Goal: Information Seeking & Learning: Find specific fact

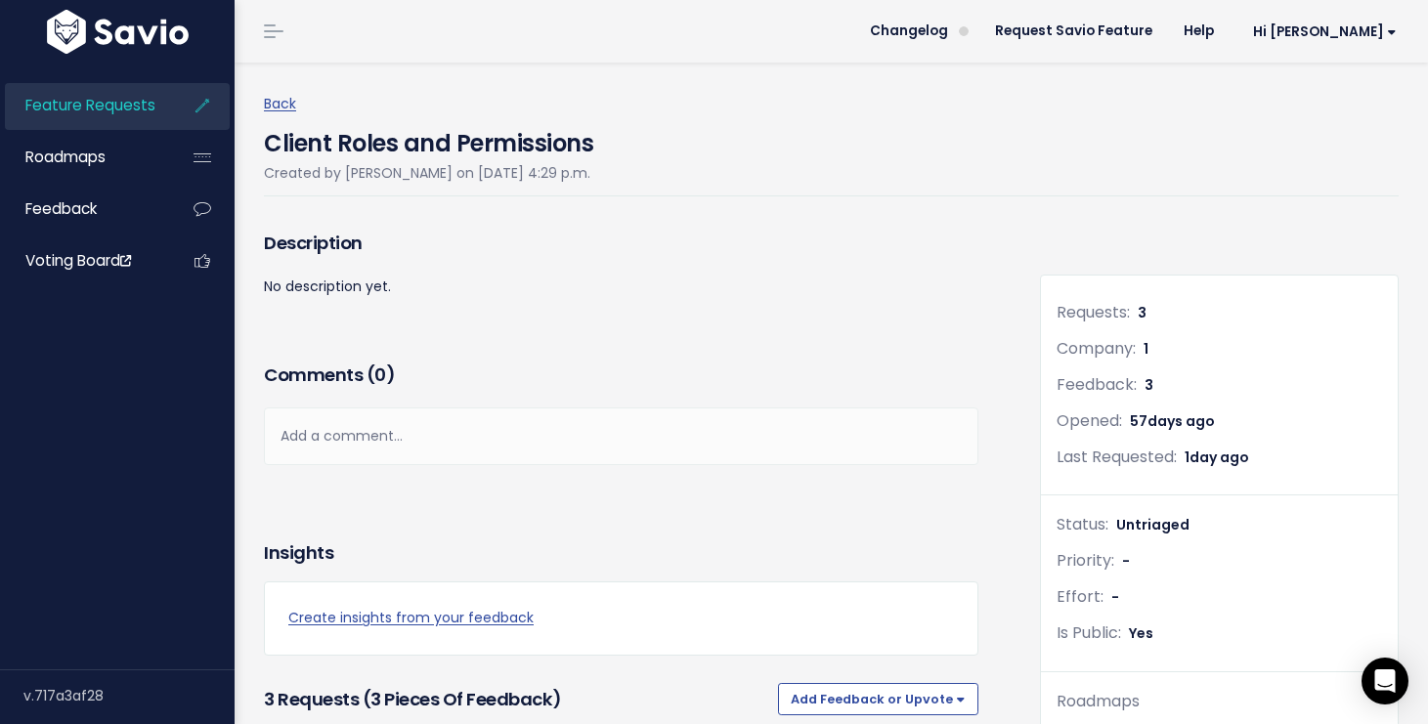
click at [144, 99] on span "Feature Requests" at bounding box center [90, 105] width 130 height 21
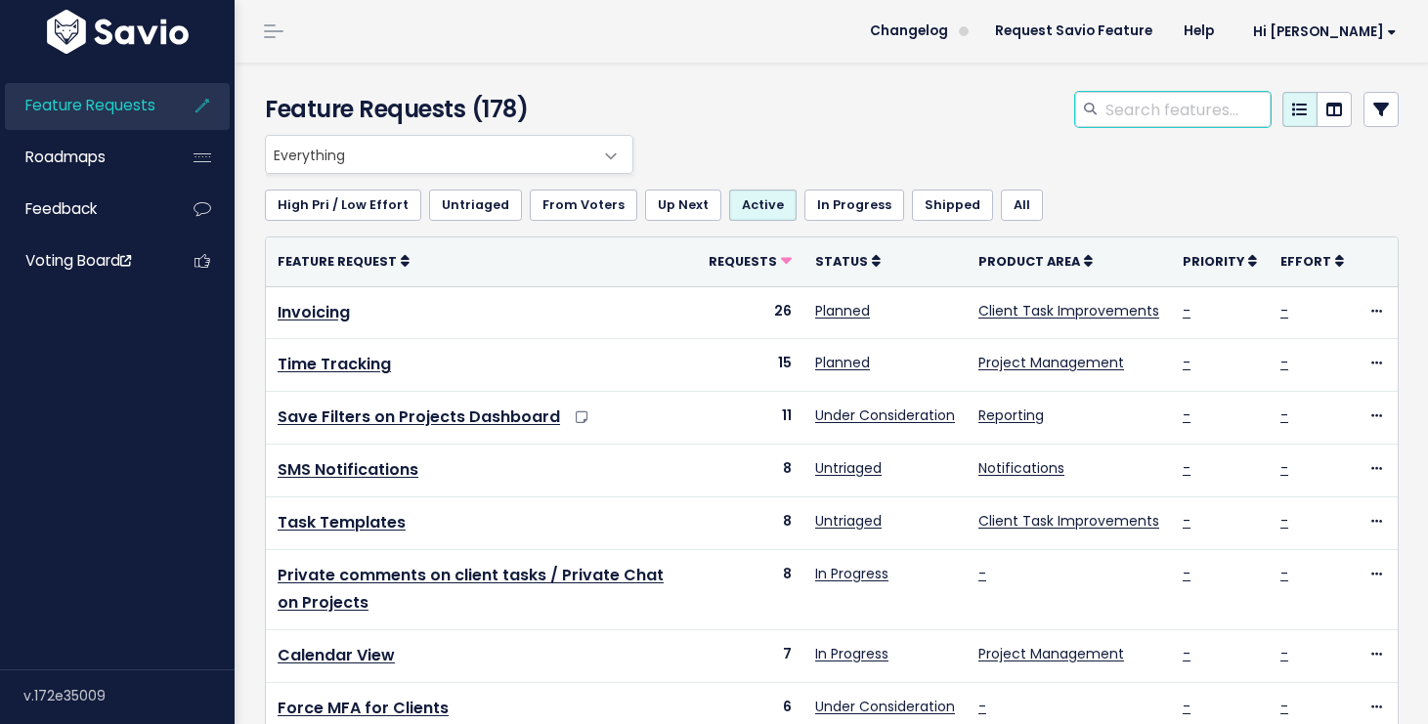
click at [1190, 118] on input "search" at bounding box center [1186, 109] width 167 height 35
click at [1169, 118] on input "search" at bounding box center [1186, 109] width 167 height 35
type input "Uncategorized"
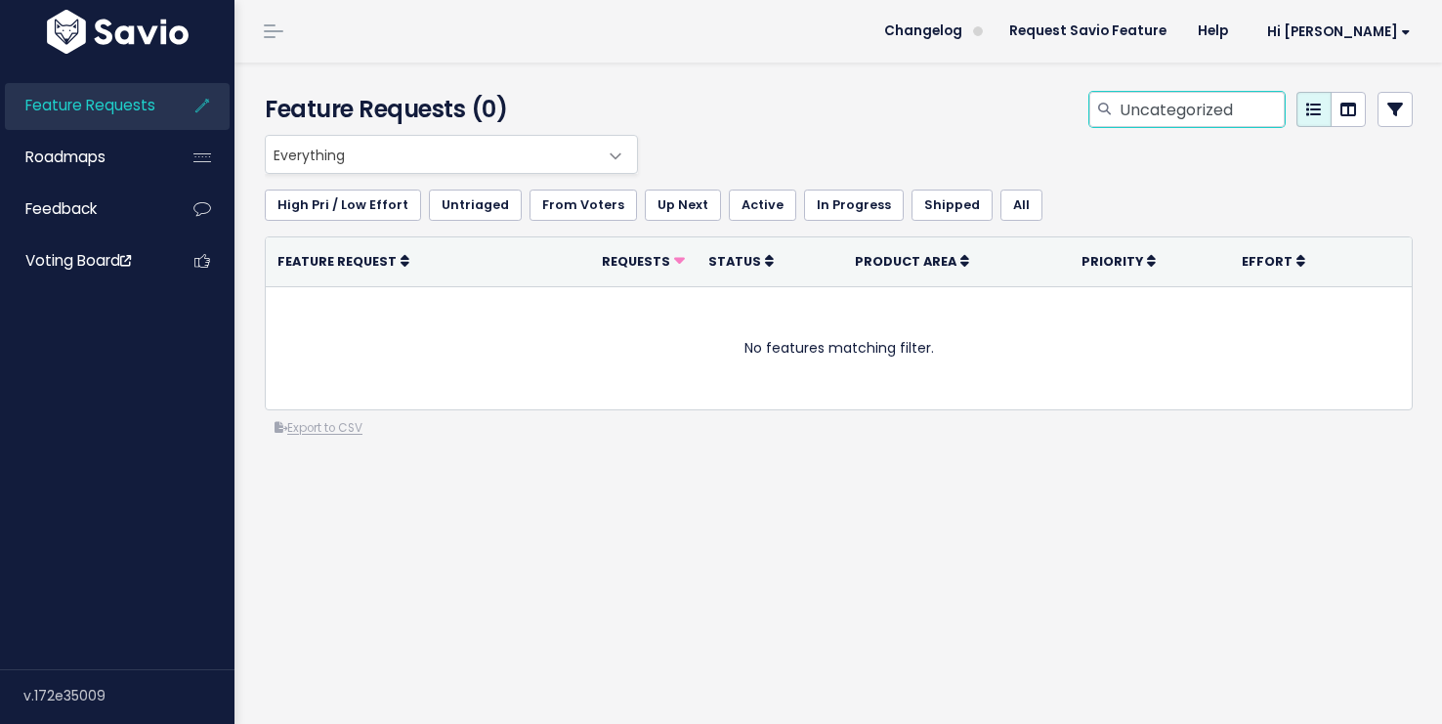
drag, startPoint x: 1243, startPoint y: 101, endPoint x: 1169, endPoint y: 101, distance: 74.3
click at [1169, 101] on input "Uncategorized" at bounding box center [1201, 109] width 167 height 35
type input "Uncate"
click at [1153, 112] on input "Uncate" at bounding box center [1201, 109] width 167 height 35
drag, startPoint x: 1185, startPoint y: 113, endPoint x: 1080, endPoint y: 112, distance: 105.5
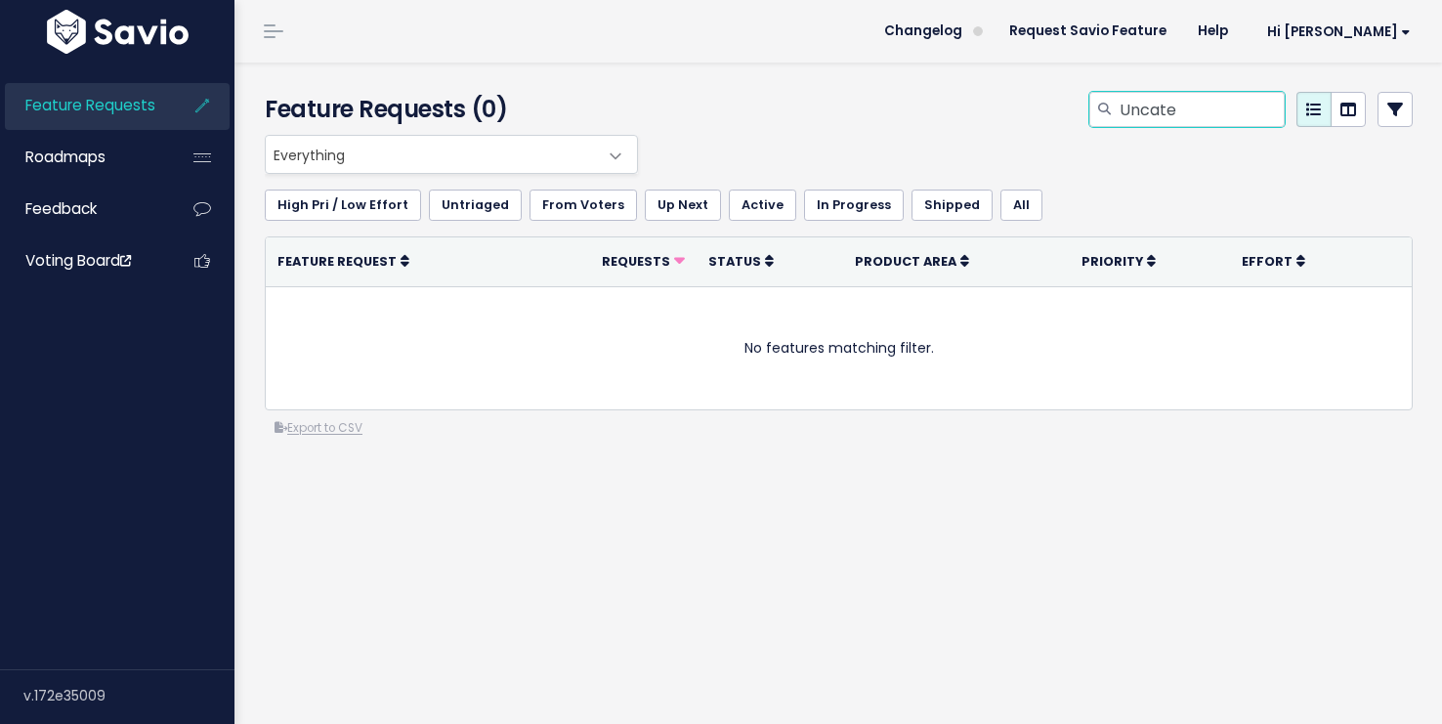
click at [1090, 112] on div "Uncate" at bounding box center [1187, 109] width 195 height 35
click at [765, 79] on div "Feature Requests (0)" at bounding box center [836, 99] width 1202 height 72
click at [846, 205] on link "In Progress" at bounding box center [854, 205] width 100 height 31
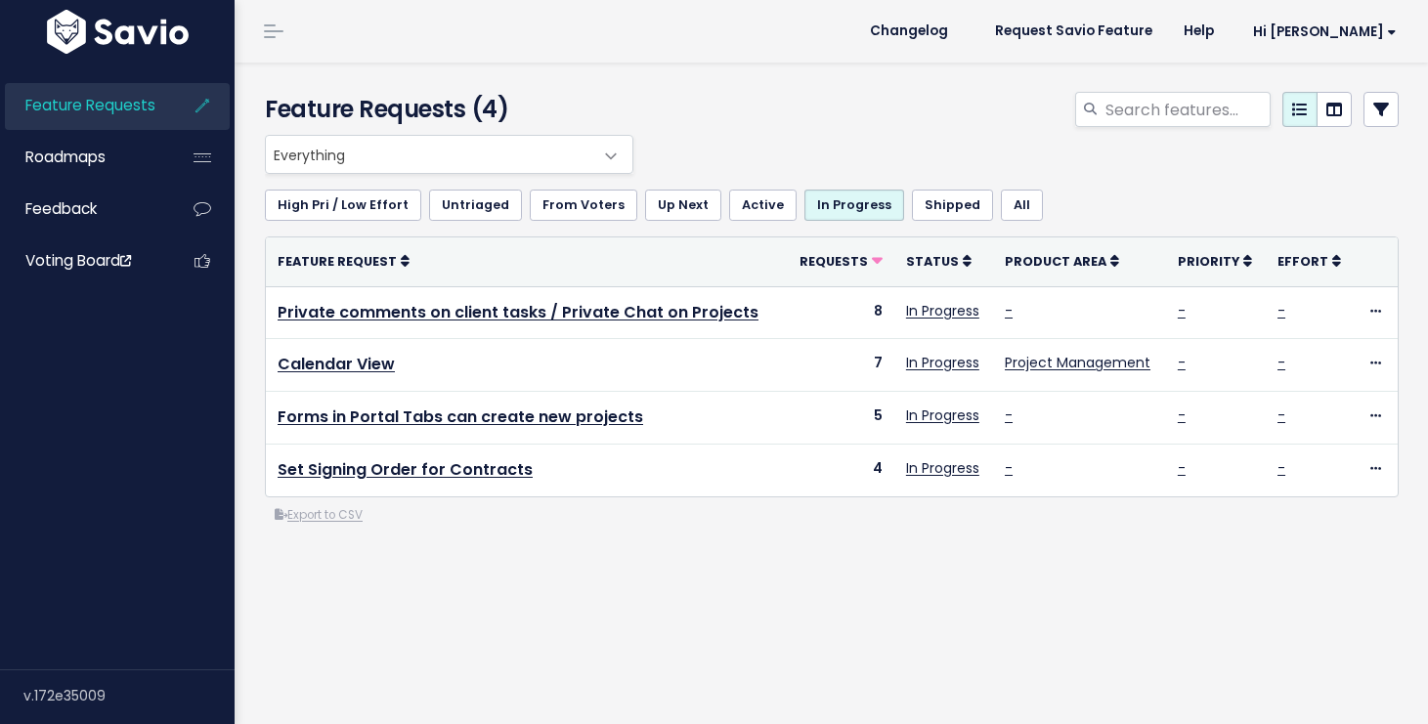
click at [763, 607] on div "Everything No Product Area Project Management Client Task Improvements Integrat…" at bounding box center [831, 408] width 1163 height 547
click at [737, 637] on div "Everything No Product Area Project Management Client Task Improvements Integrat…" at bounding box center [831, 408] width 1163 height 547
click at [738, 197] on link "Active" at bounding box center [762, 205] width 67 height 31
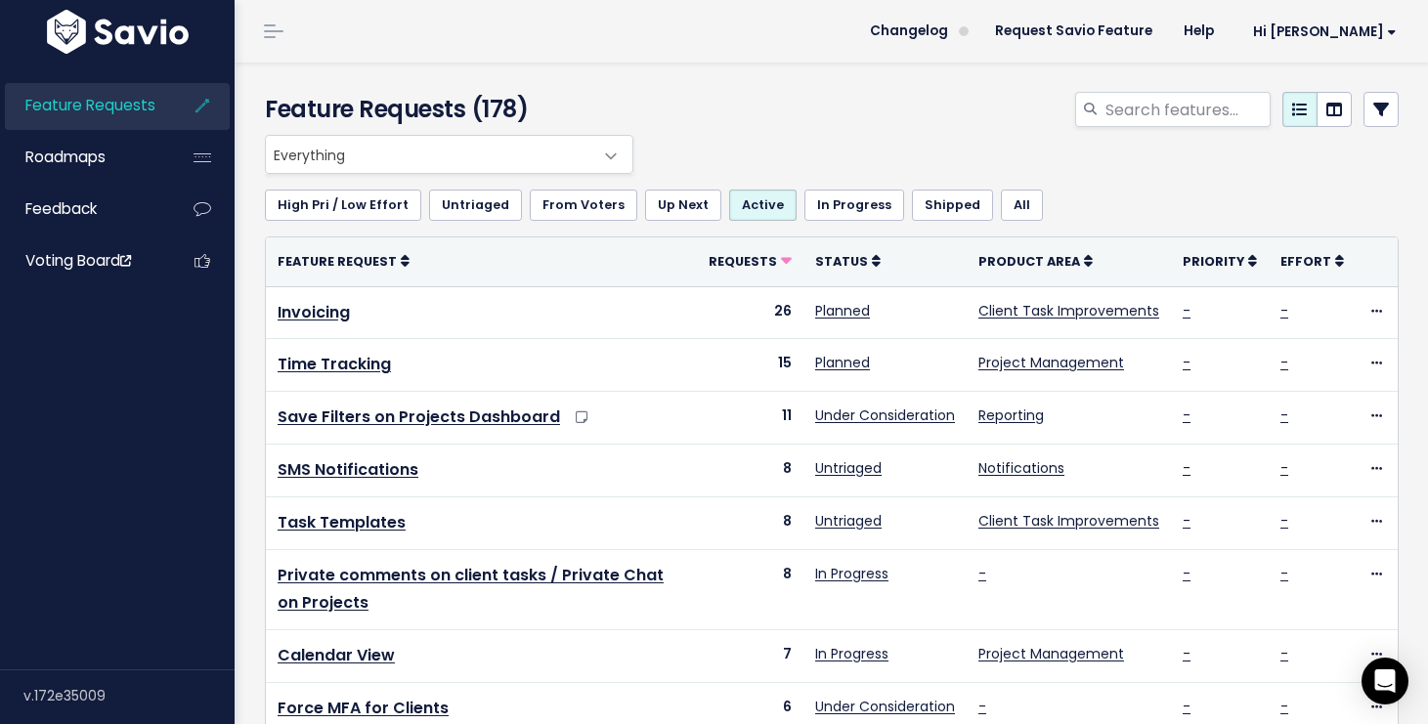
click at [842, 119] on div at bounding box center [1026, 113] width 776 height 43
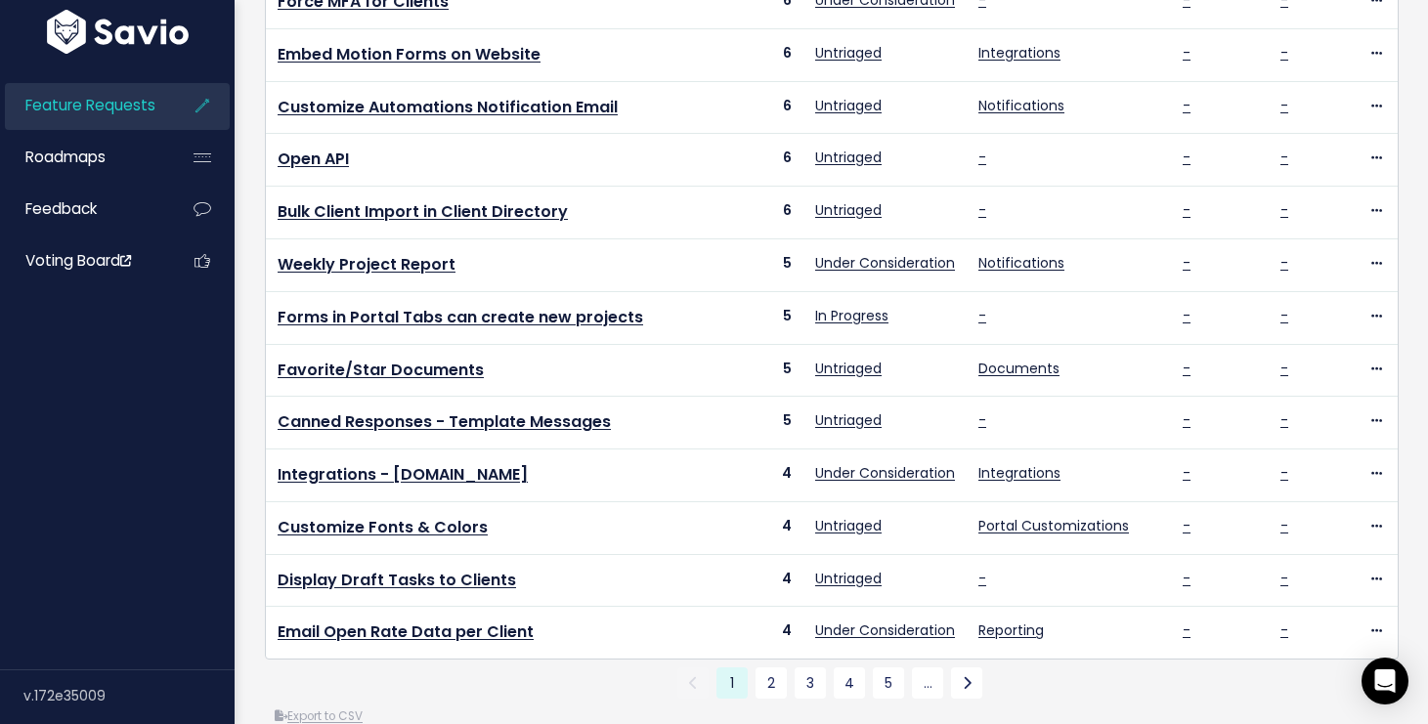
scroll to position [771, 0]
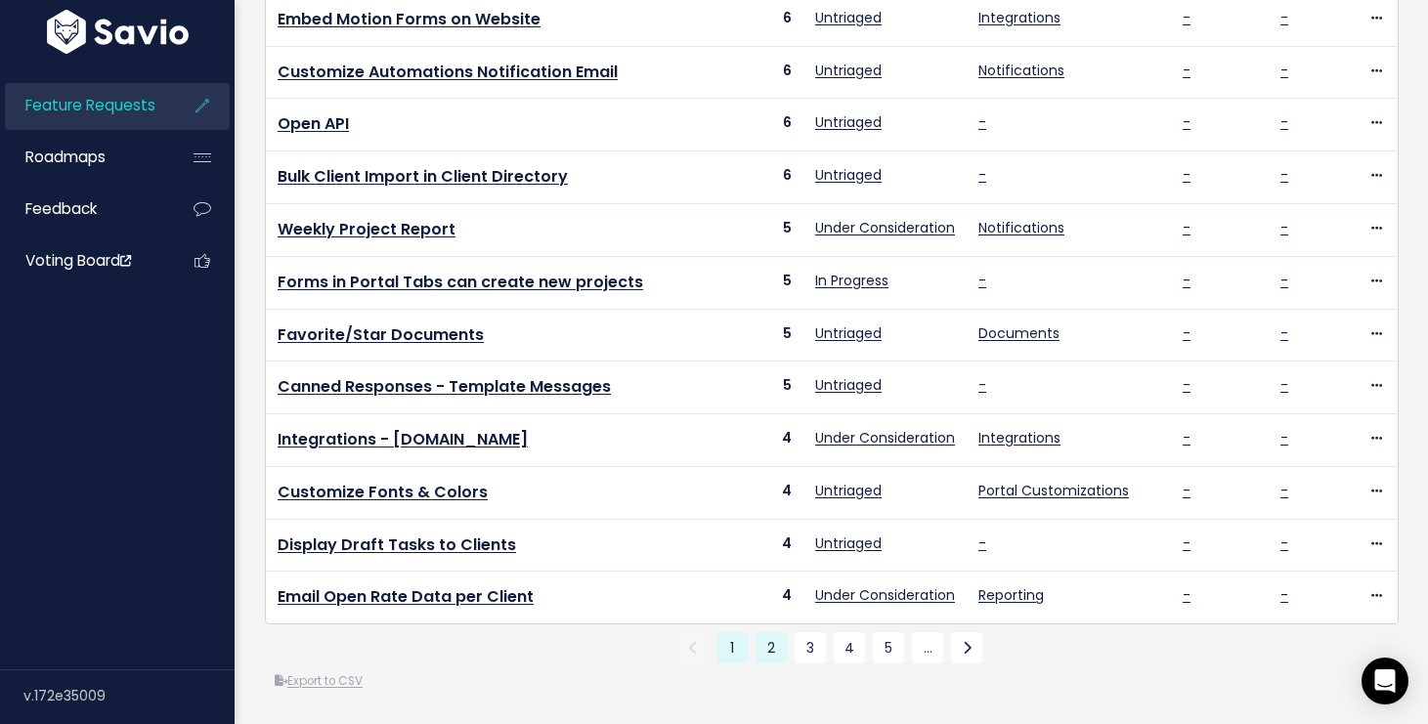
click at [763, 633] on link "2" at bounding box center [770, 647] width 31 height 31
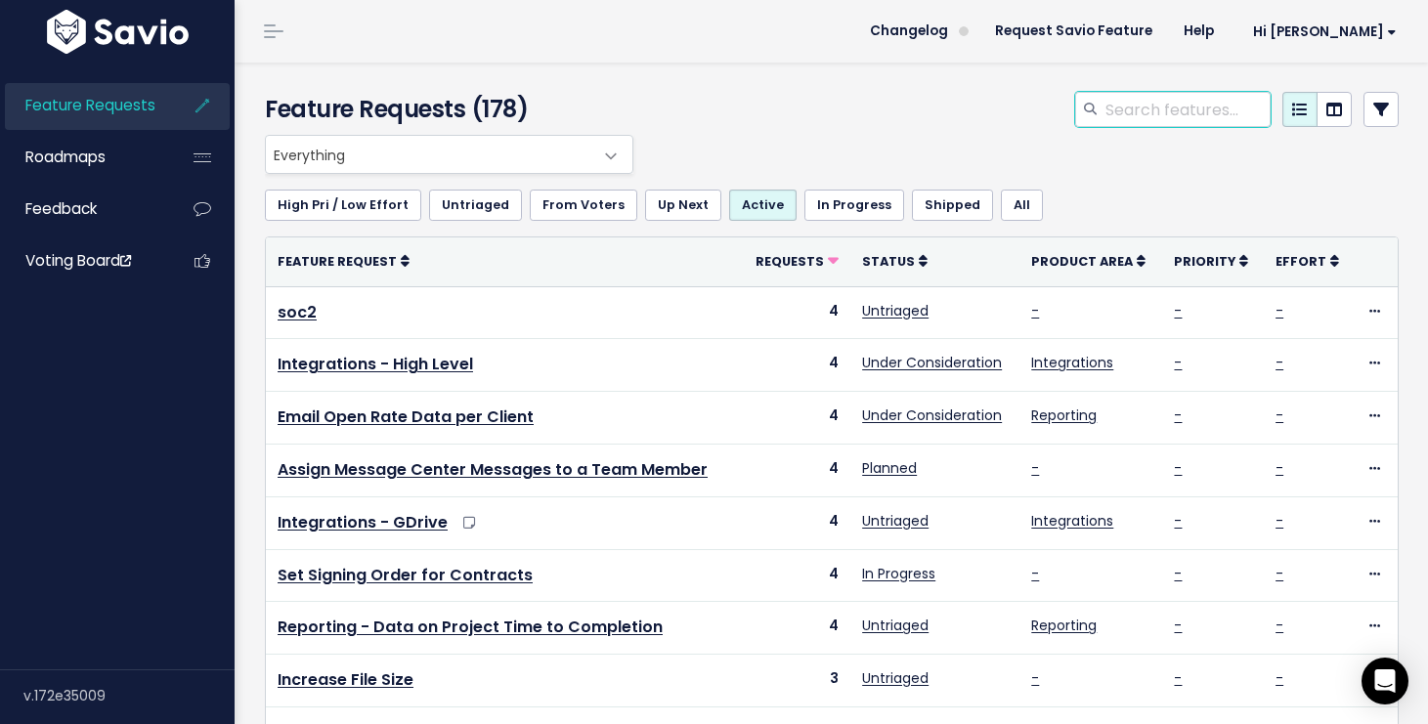
click at [1205, 117] on input "search" at bounding box center [1186, 109] width 167 height 35
type input "zapier"
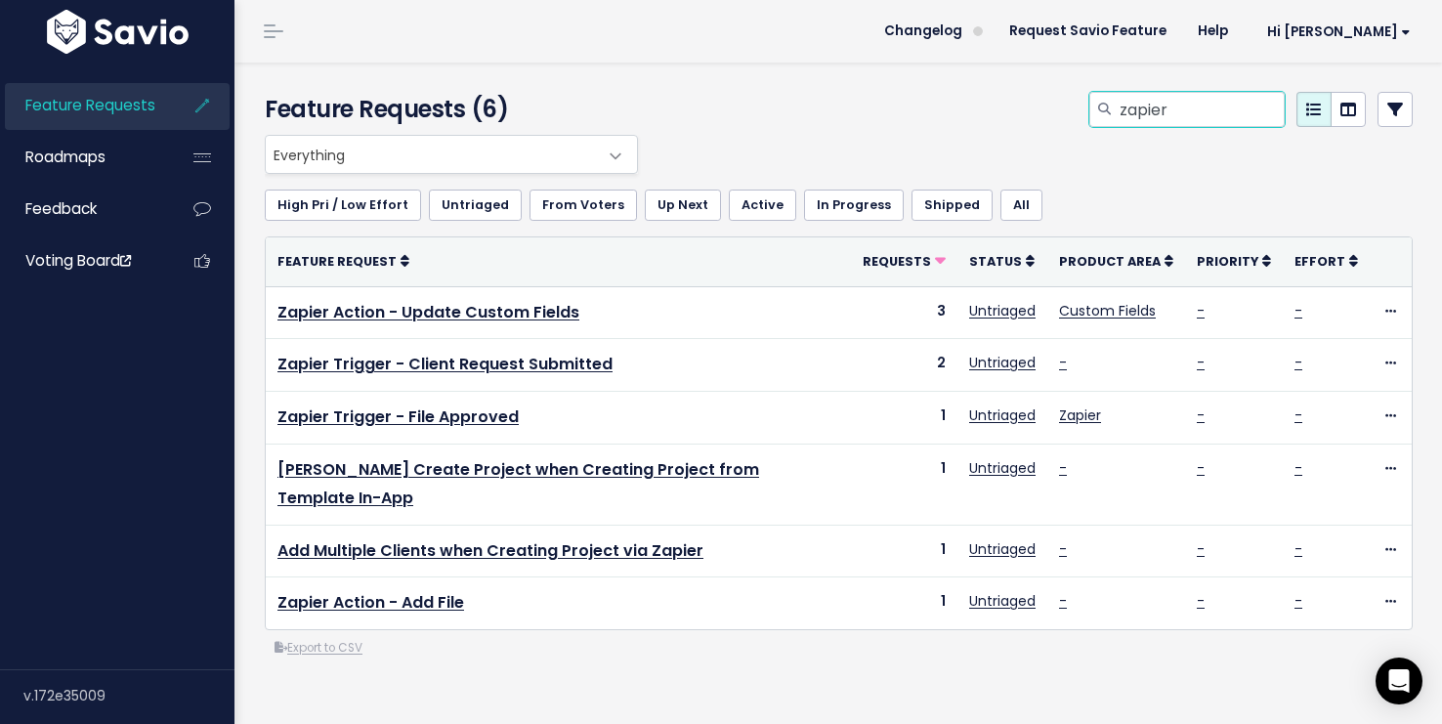
drag, startPoint x: 1155, startPoint y: 115, endPoint x: 1057, endPoint y: 112, distance: 97.8
click at [1057, 112] on div "zapier" at bounding box center [1036, 113] width 786 height 43
type input "progress tracker"
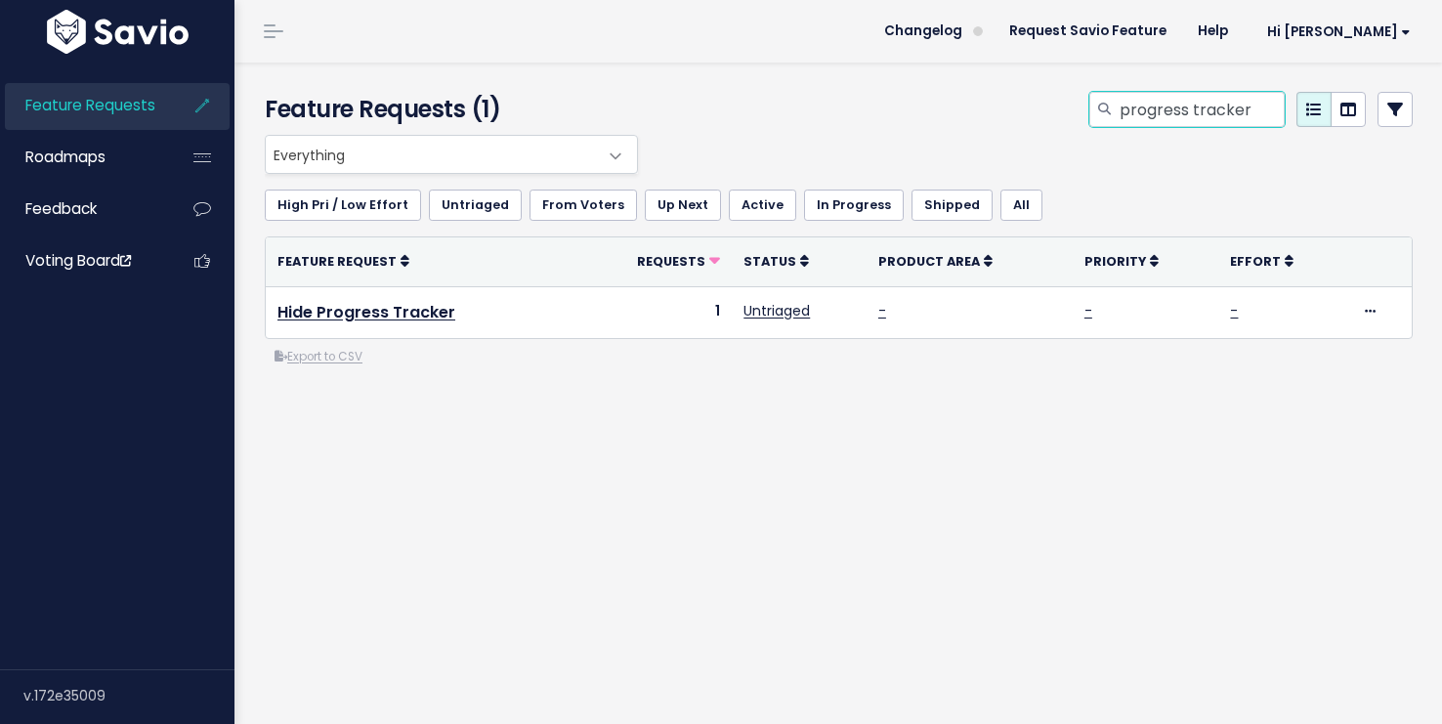
drag, startPoint x: 1252, startPoint y: 109, endPoint x: 1091, endPoint y: 108, distance: 161.2
click at [1091, 108] on div "progress tracker" at bounding box center [1187, 109] width 195 height 35
type input "AI"
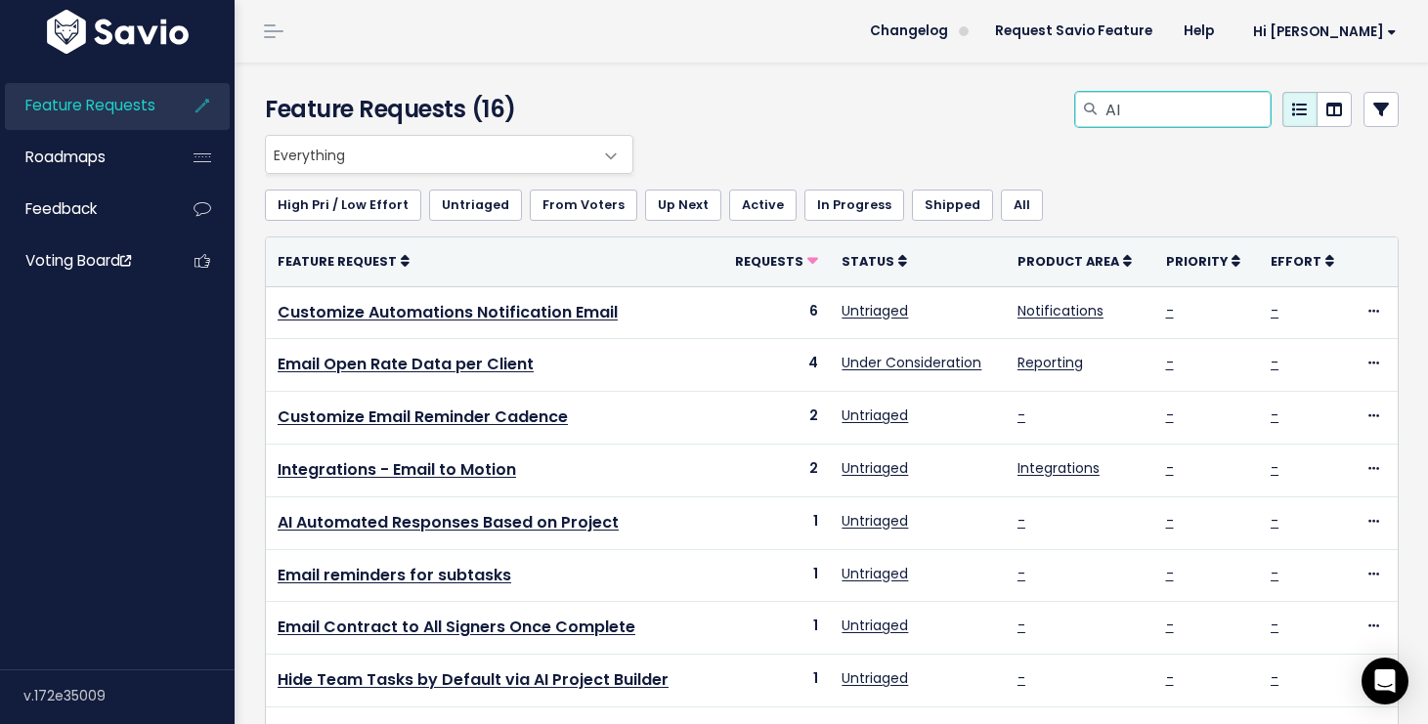
drag, startPoint x: 1104, startPoint y: 117, endPoint x: 1124, endPoint y: 106, distance: 22.8
click at [1105, 116] on input "AI" at bounding box center [1186, 109] width 167 height 35
type input "A"
type input "forms"
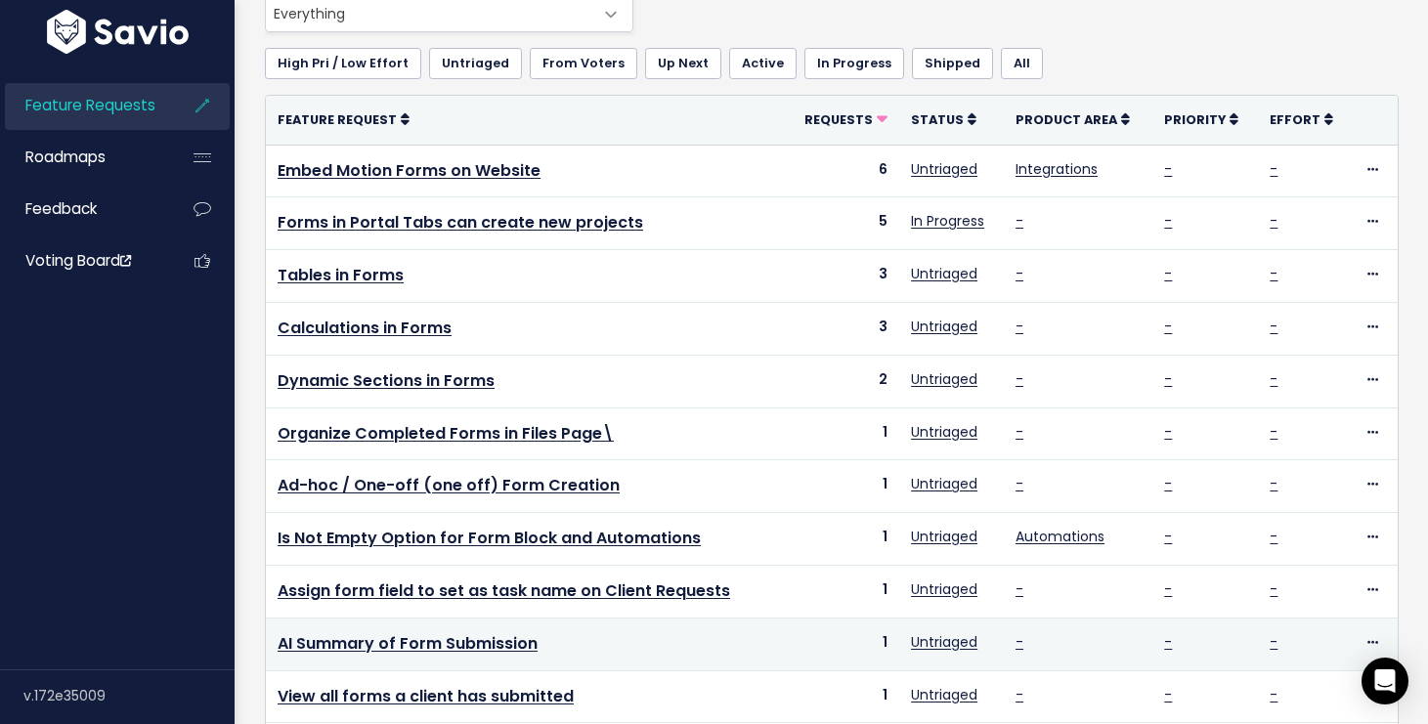
scroll to position [138, 0]
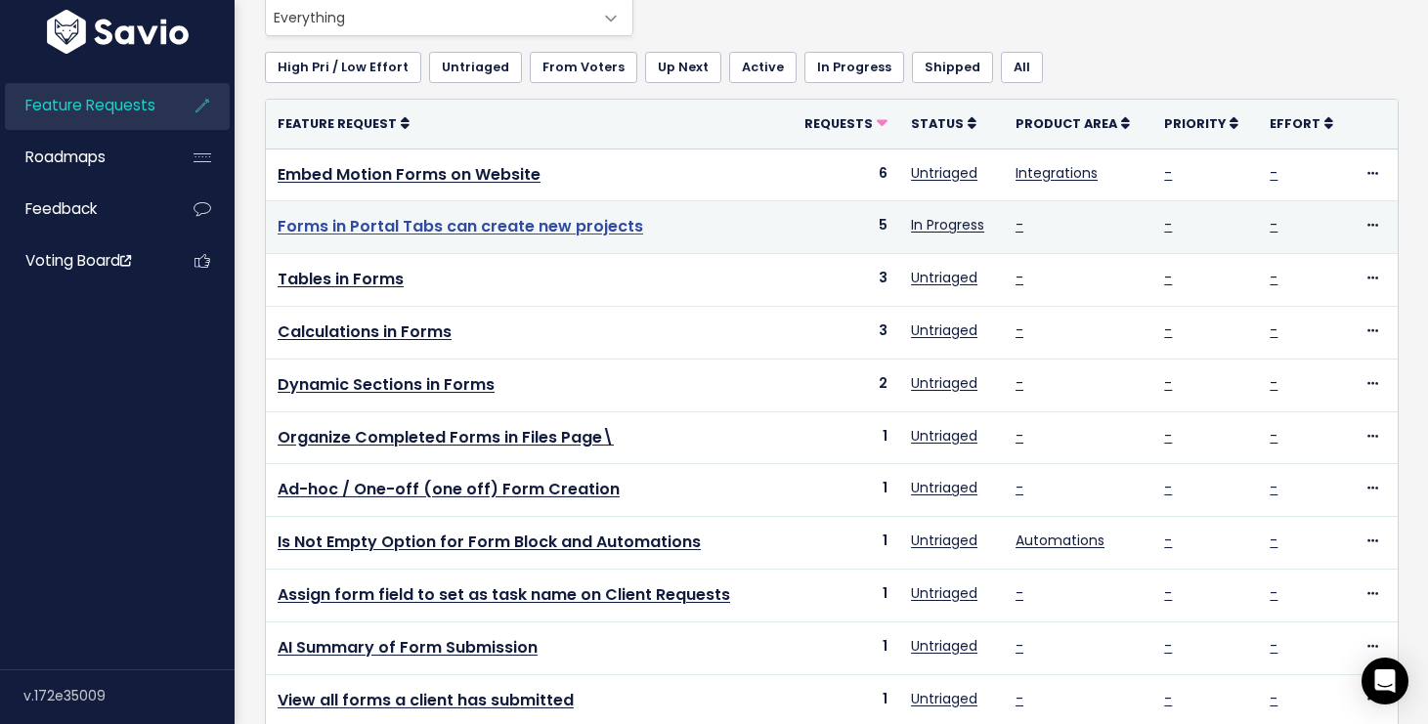
click at [566, 222] on link "Forms in Portal Tabs can create new projects" at bounding box center [460, 226] width 365 height 22
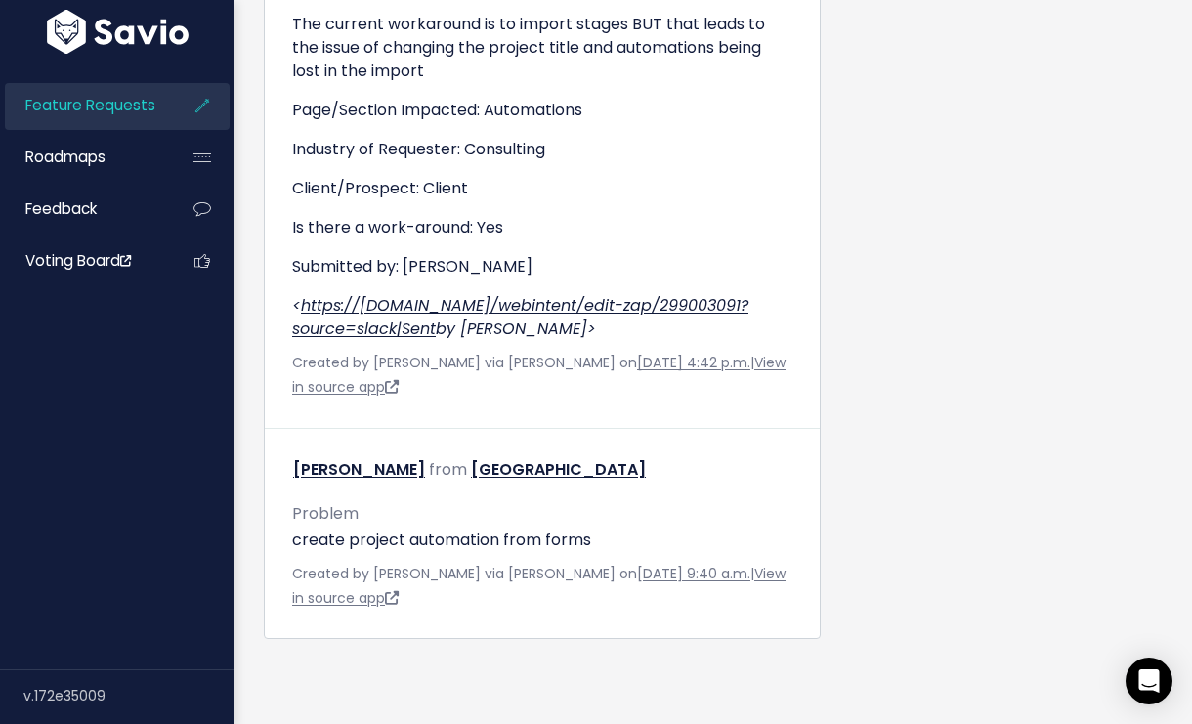
scroll to position [2675, 0]
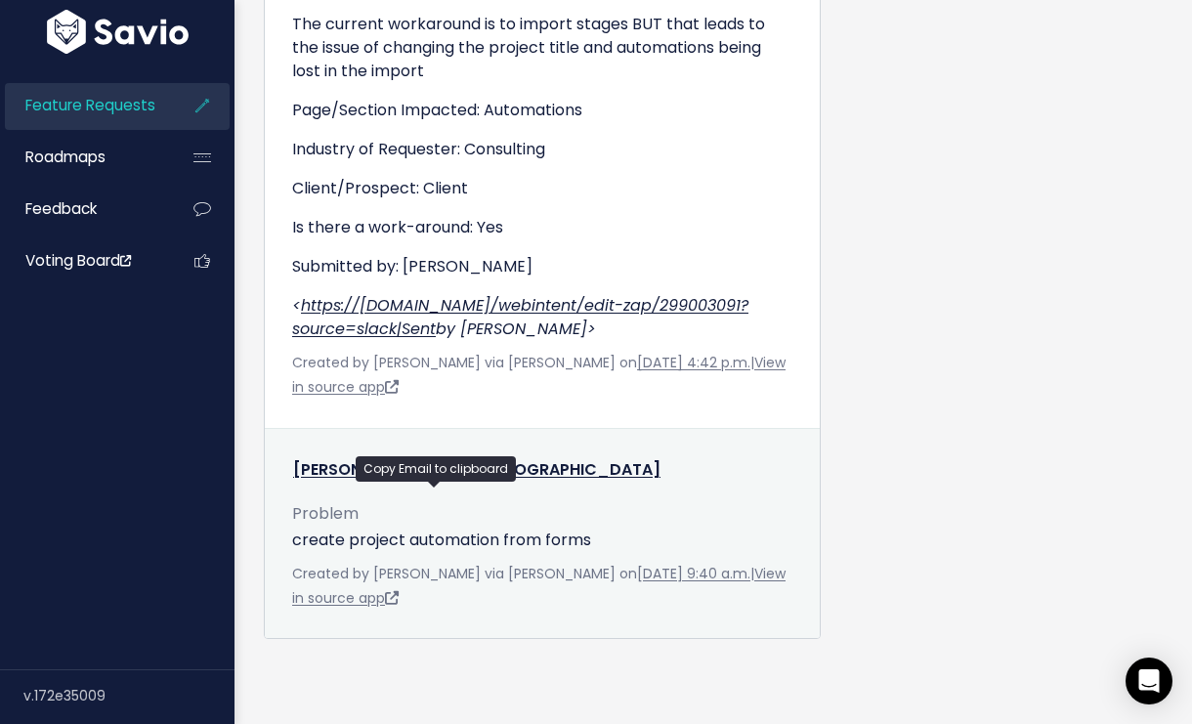
click at [431, 465] on icon at bounding box center [434, 471] width 11 height 12
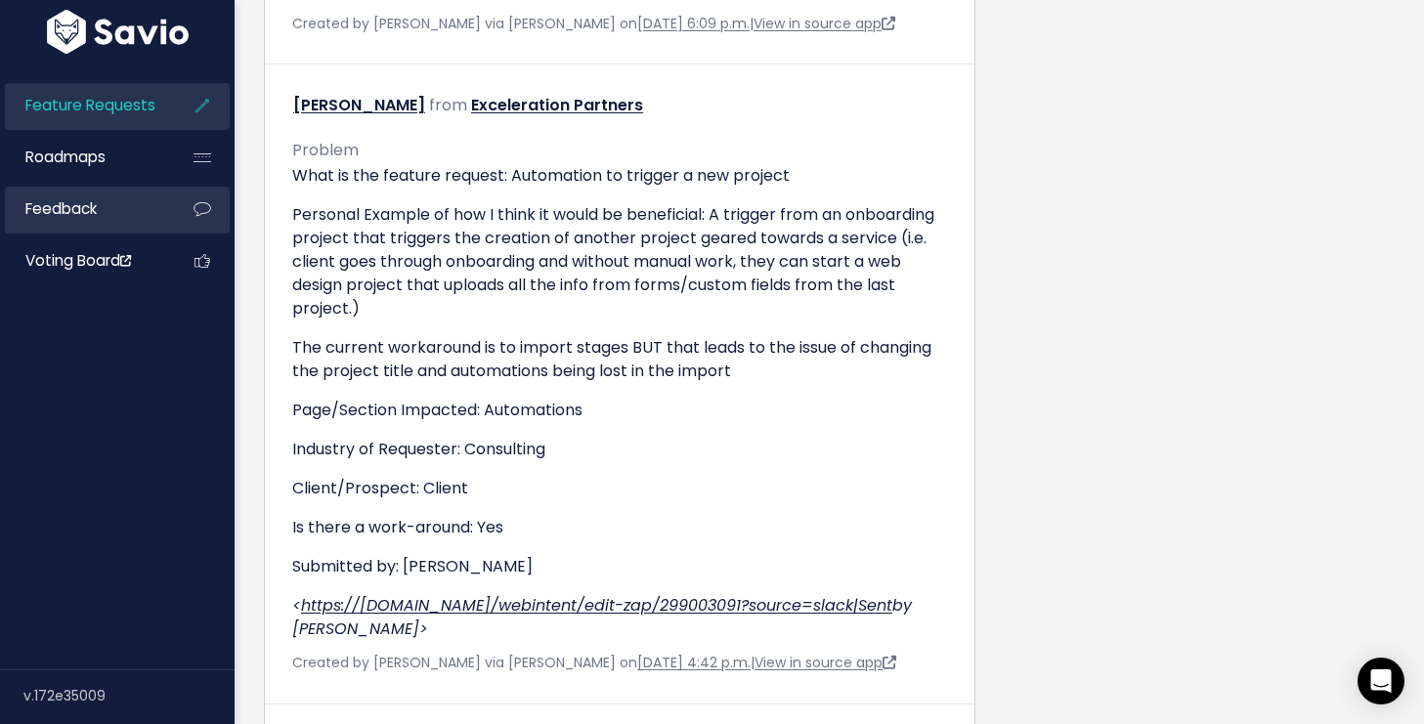
scroll to position [1882, 0]
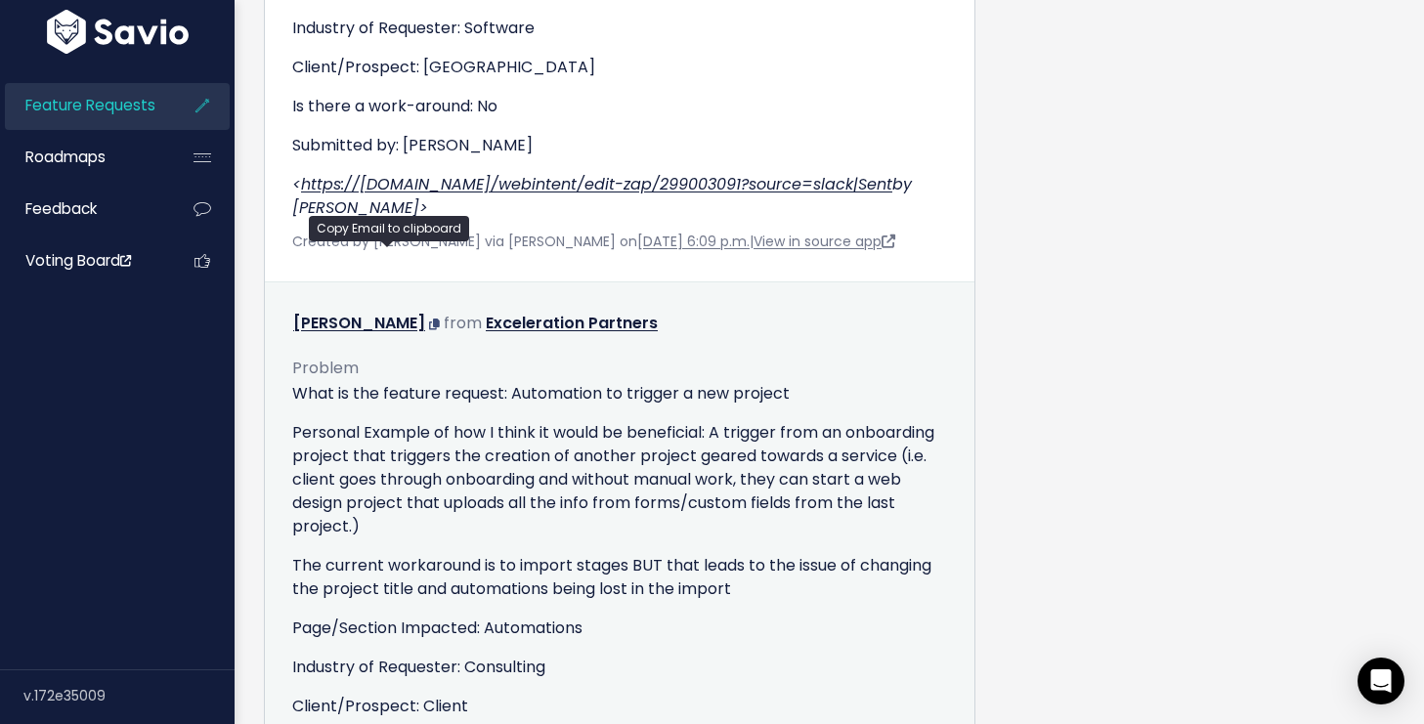
click at [429, 319] on icon at bounding box center [434, 325] width 11 height 12
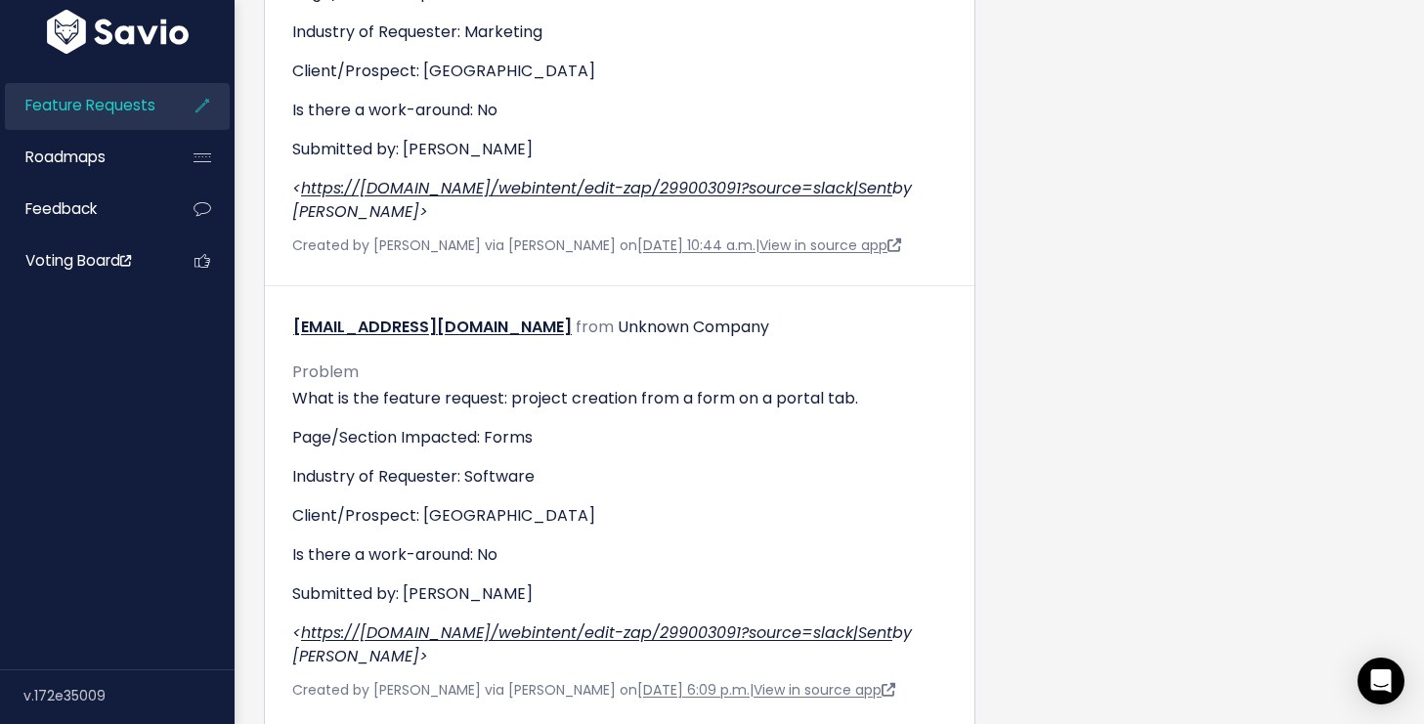
scroll to position [1434, 0]
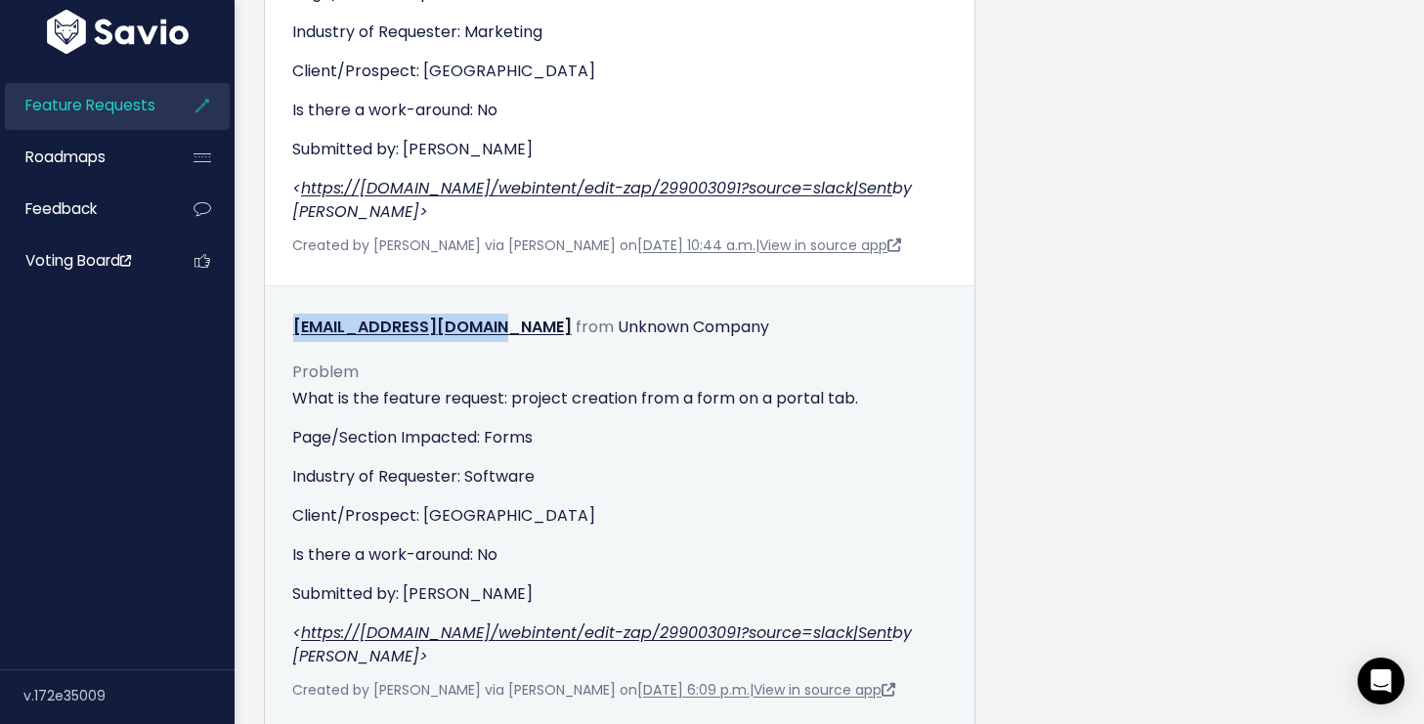
drag, startPoint x: 524, startPoint y: 283, endPoint x: 273, endPoint y: 296, distance: 251.5
click at [280, 314] on div "[EMAIL_ADDRESS][DOMAIN_NAME] from Unknown Company" at bounding box center [620, 328] width 684 height 28
copy link "[EMAIL_ADDRESS][DOMAIN_NAME]"
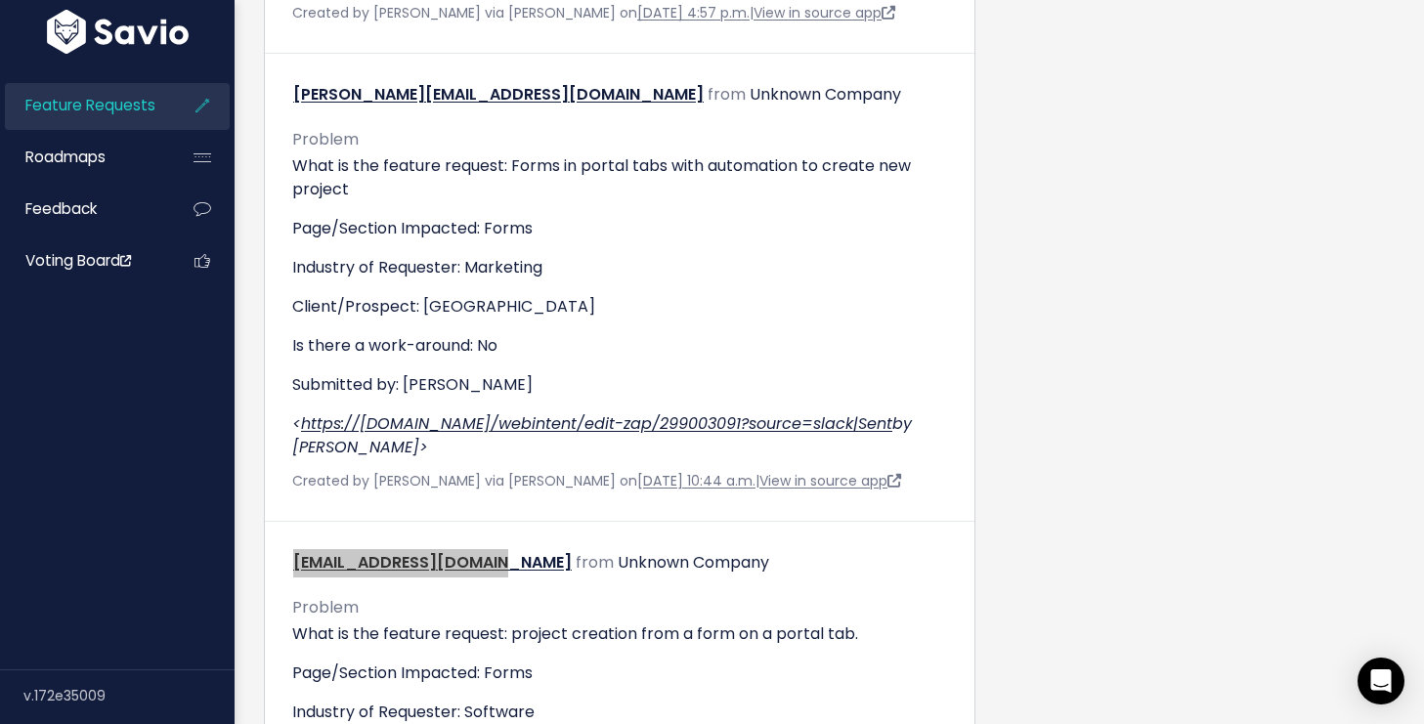
scroll to position [1027, 0]
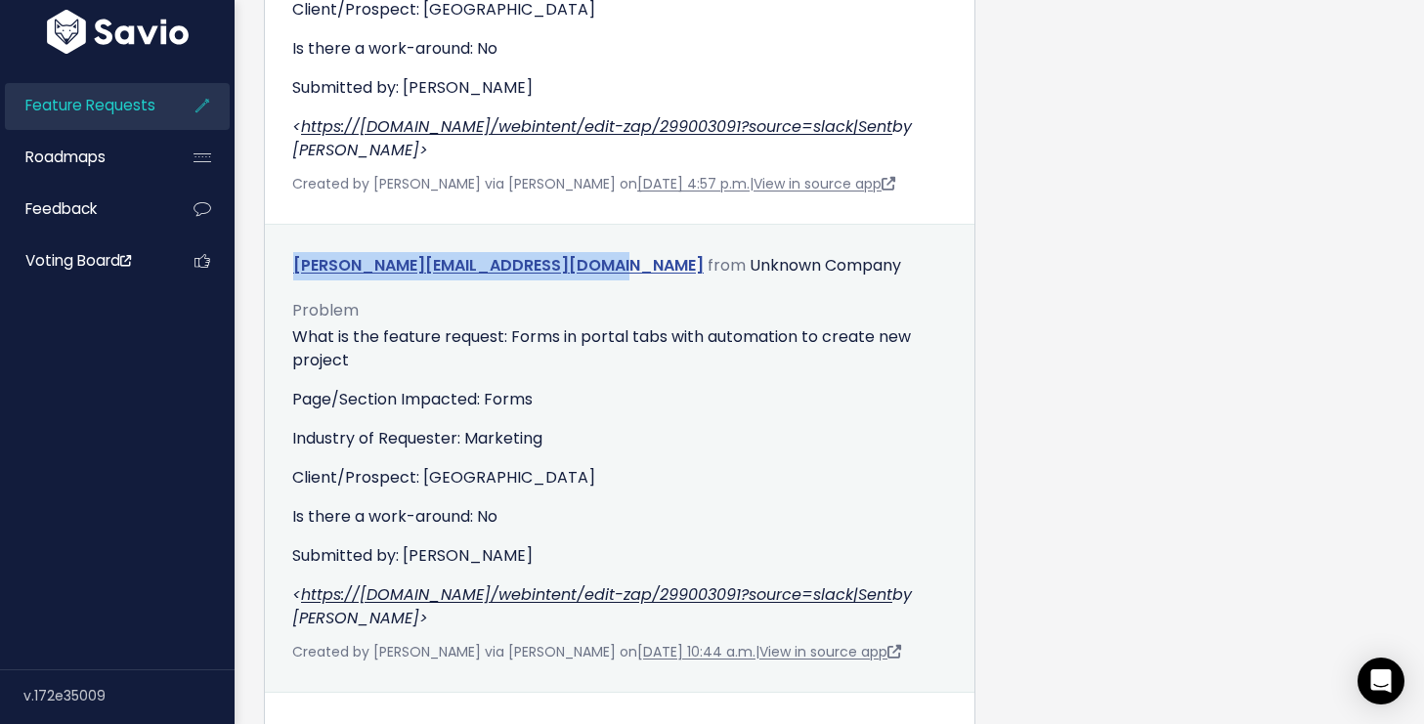
drag, startPoint x: 286, startPoint y: 243, endPoint x: 605, endPoint y: 252, distance: 318.7
click at [605, 252] on div "[PERSON_NAME][EMAIL_ADDRESS][DOMAIN_NAME] from Unknown Company" at bounding box center [620, 266] width 684 height 28
copy link "[PERSON_NAME][EMAIL_ADDRESS][DOMAIN_NAME]"
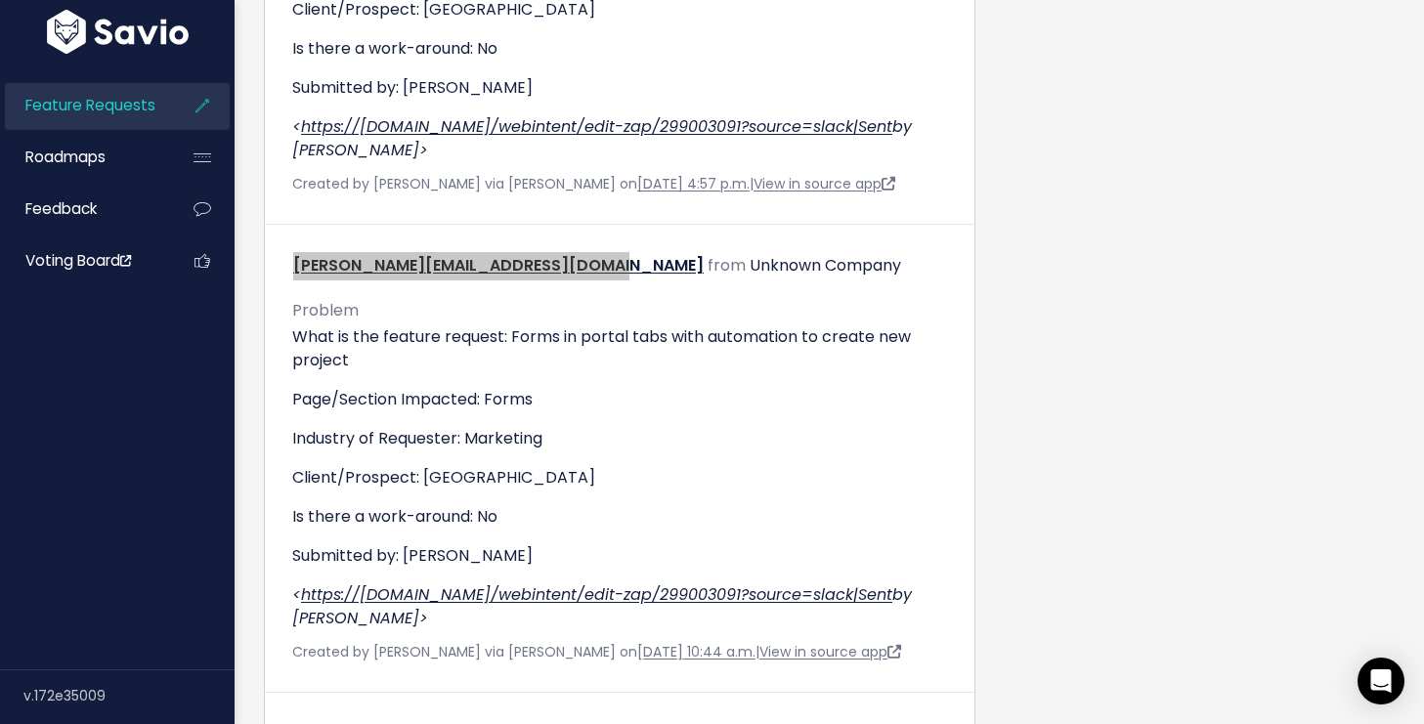
scroll to position [651, 0]
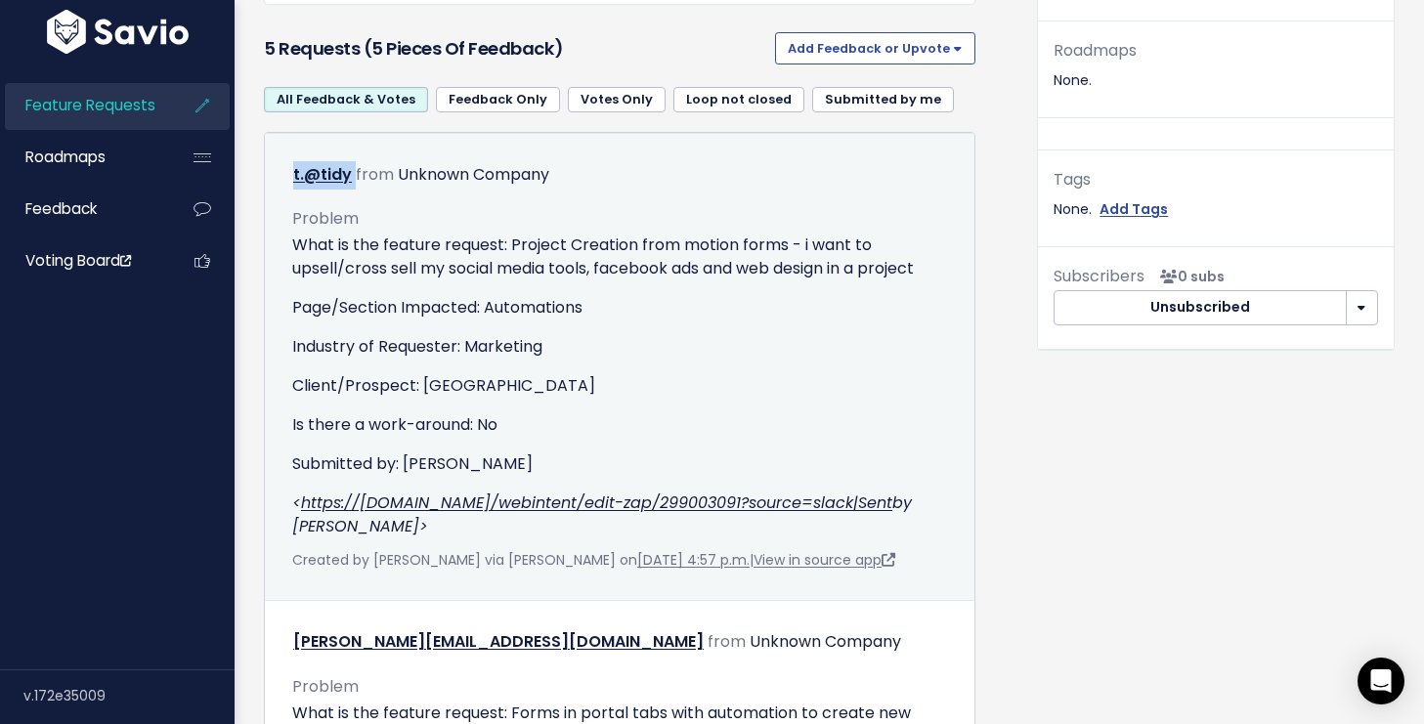
drag, startPoint x: 353, startPoint y: 176, endPoint x: 271, endPoint y: 187, distance: 82.8
click at [271, 187] on td "t.@tidy from Unknown Company Problem <" at bounding box center [619, 367] width 709 height 468
copy link "t.@tidy"
